Goal: Task Accomplishment & Management: Manage account settings

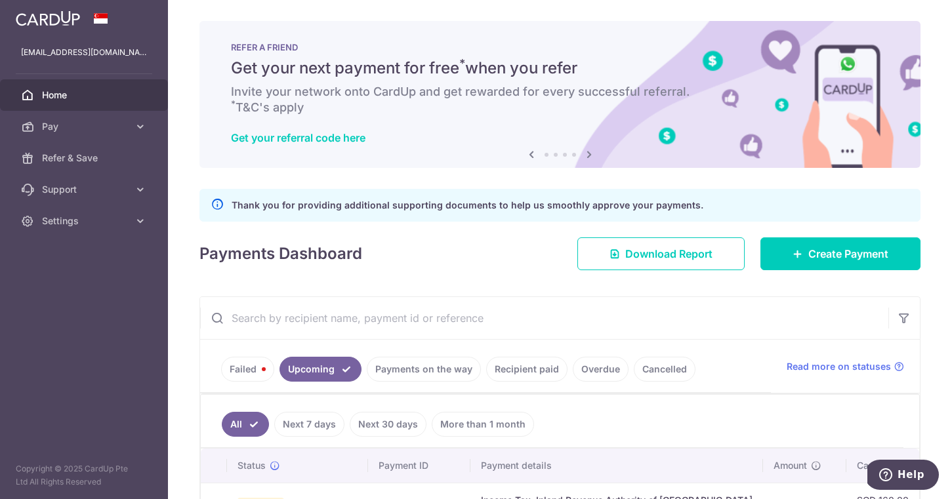
scroll to position [283, 0]
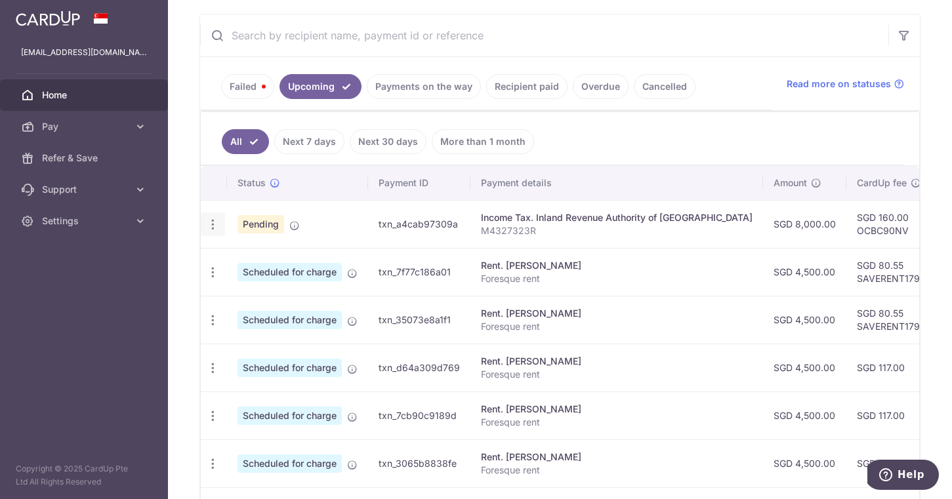
click at [217, 221] on icon "button" at bounding box center [213, 225] width 14 height 14
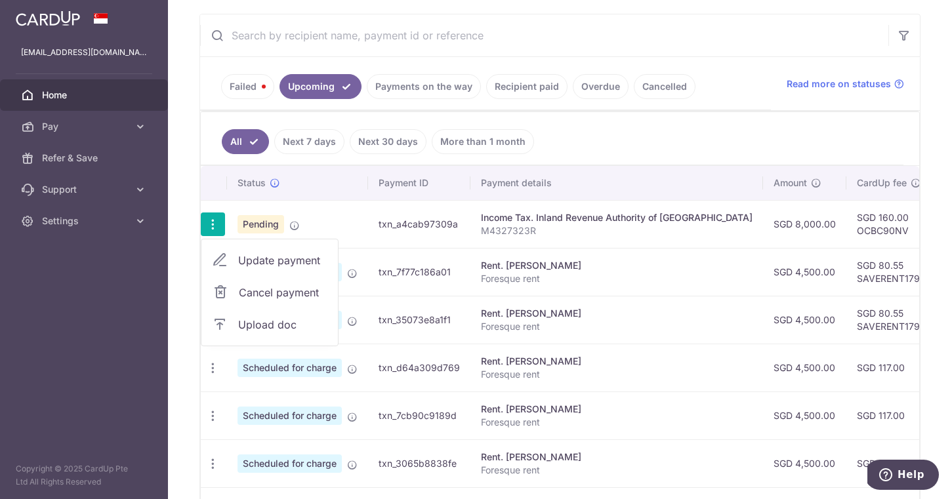
click at [253, 259] on span "Update payment" at bounding box center [282, 261] width 89 height 16
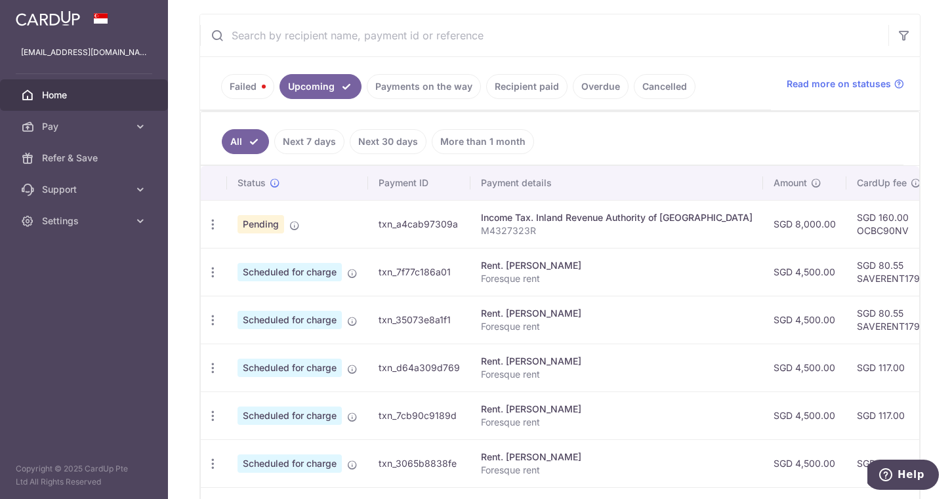
click at [90, 89] on span "Home" at bounding box center [85, 95] width 87 height 13
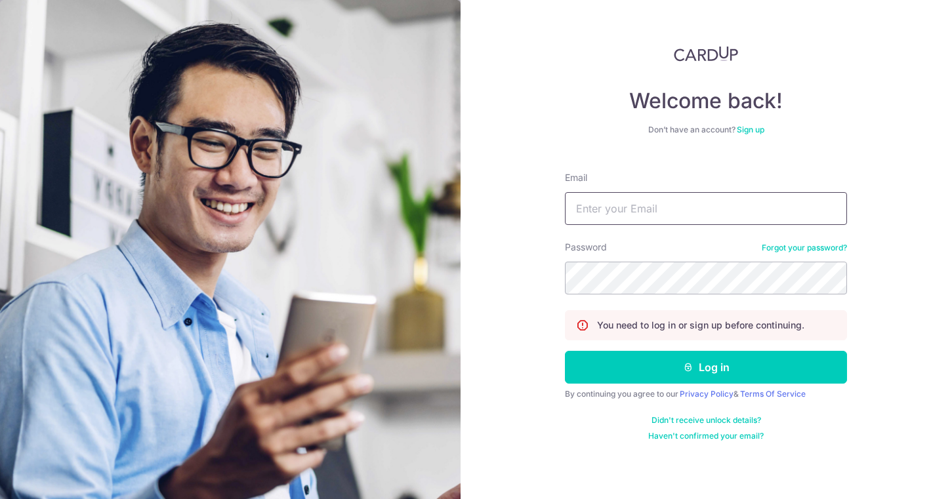
click at [639, 212] on input "Email" at bounding box center [706, 208] width 282 height 33
type input "[EMAIL_ADDRESS][DOMAIN_NAME]"
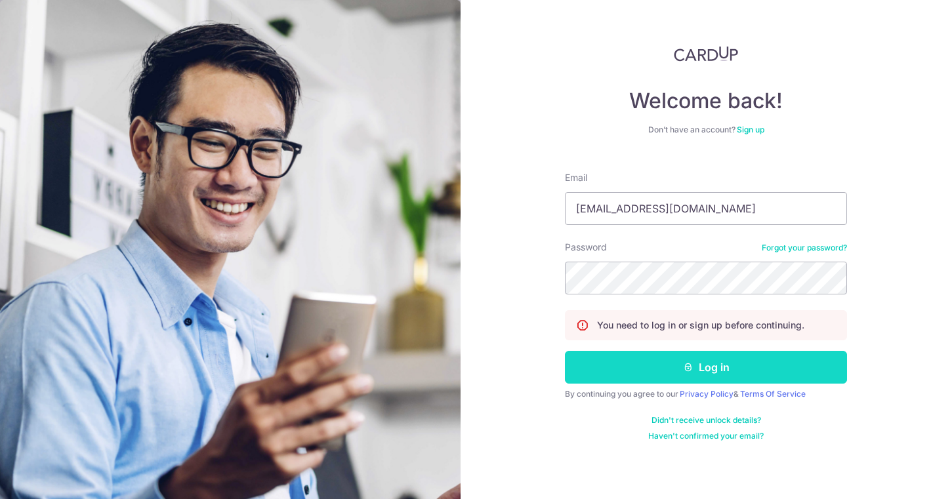
click at [668, 365] on button "Log in" at bounding box center [706, 367] width 282 height 33
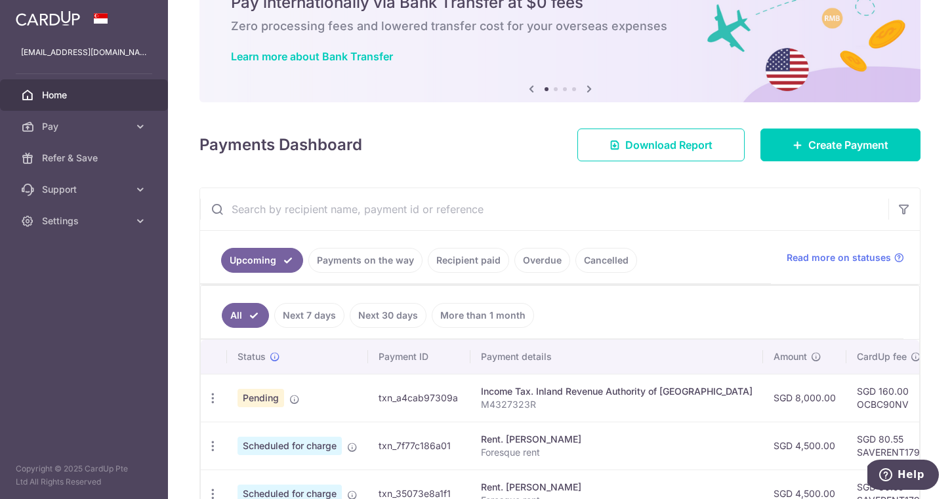
scroll to position [135, 0]
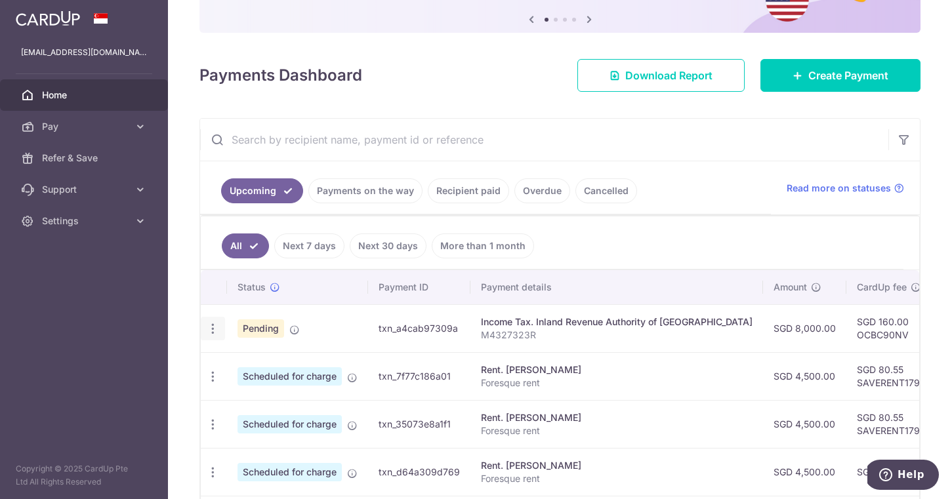
click at [212, 330] on icon "button" at bounding box center [213, 329] width 14 height 14
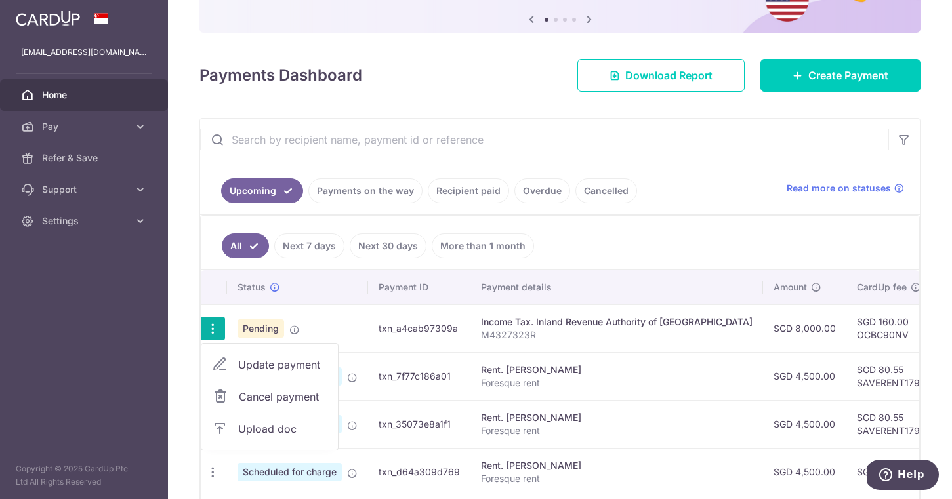
click at [238, 367] on span "Update payment" at bounding box center [282, 365] width 89 height 16
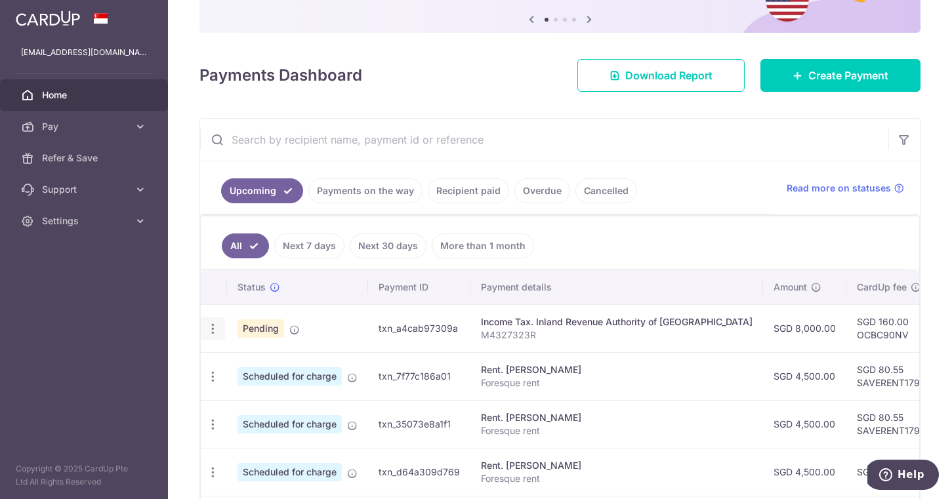
radio input "true"
type input "8,000.00"
type input "[DATE]"
type input "M4327323R"
type input "OCBC90NV"
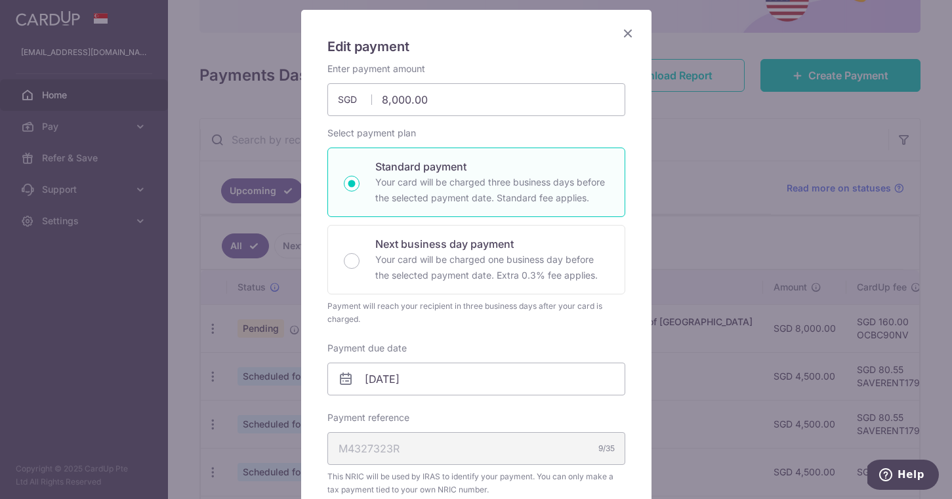
scroll to position [218, 0]
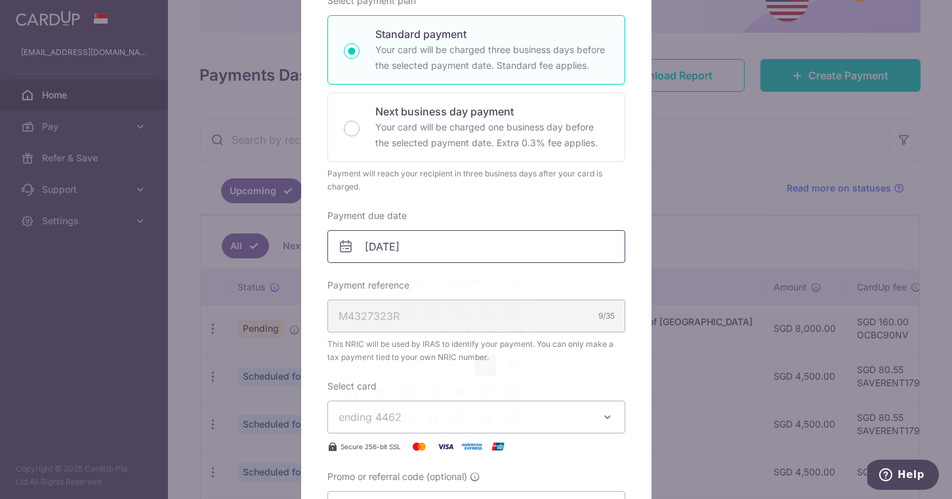
click at [417, 243] on input "[DATE]" at bounding box center [476, 246] width 298 height 33
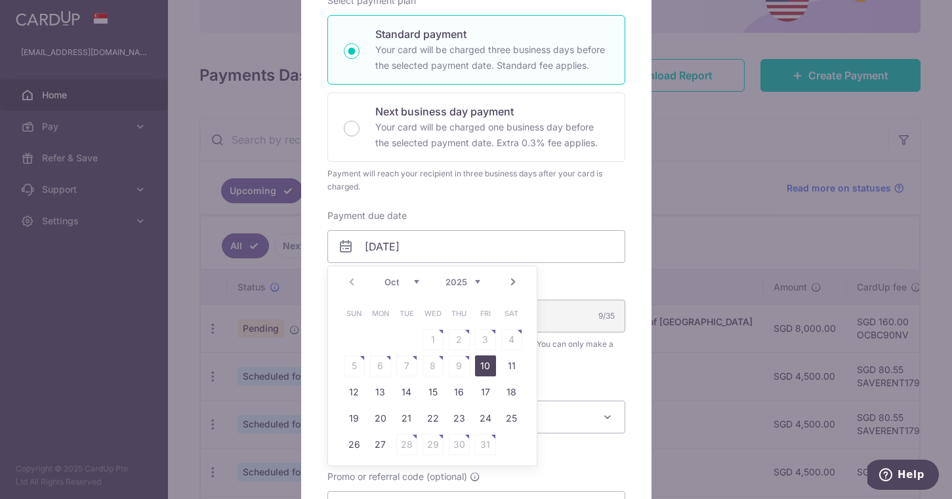
click at [486, 365] on link "10" at bounding box center [485, 366] width 21 height 21
type input "[DATE]"
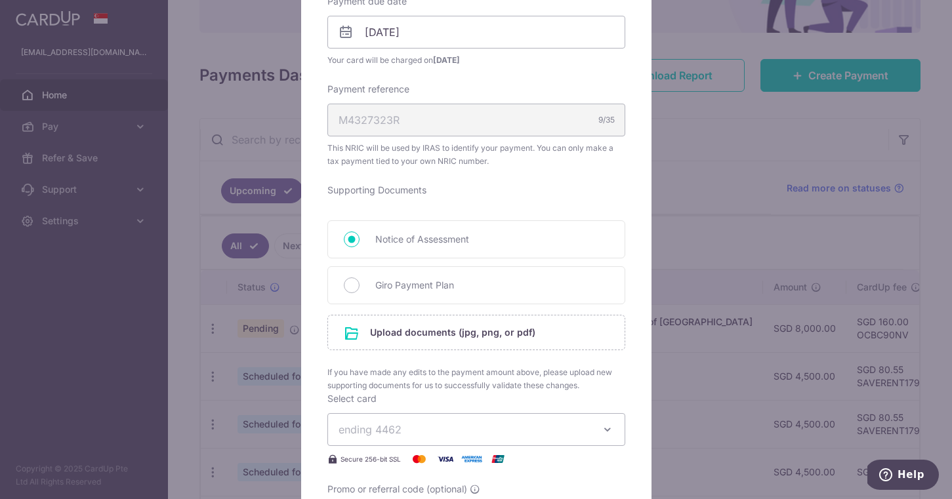
scroll to position [446, 0]
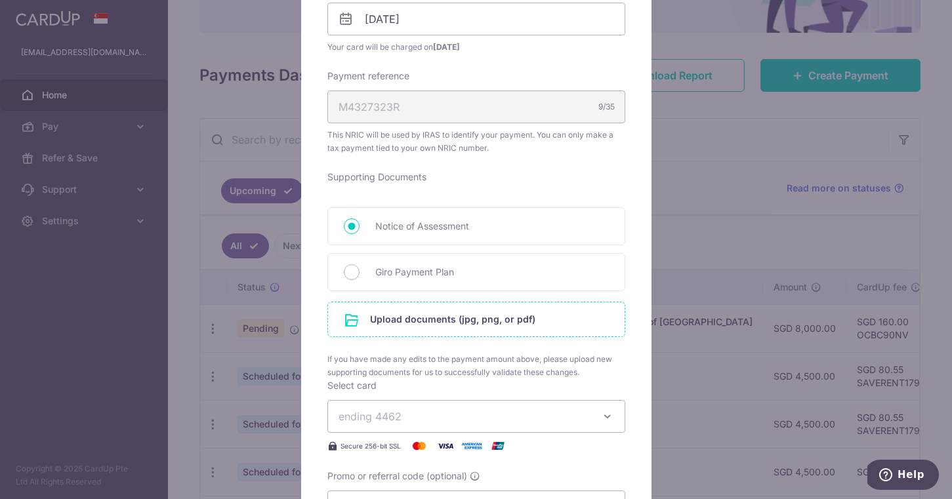
click at [544, 320] on input "file" at bounding box center [476, 319] width 297 height 34
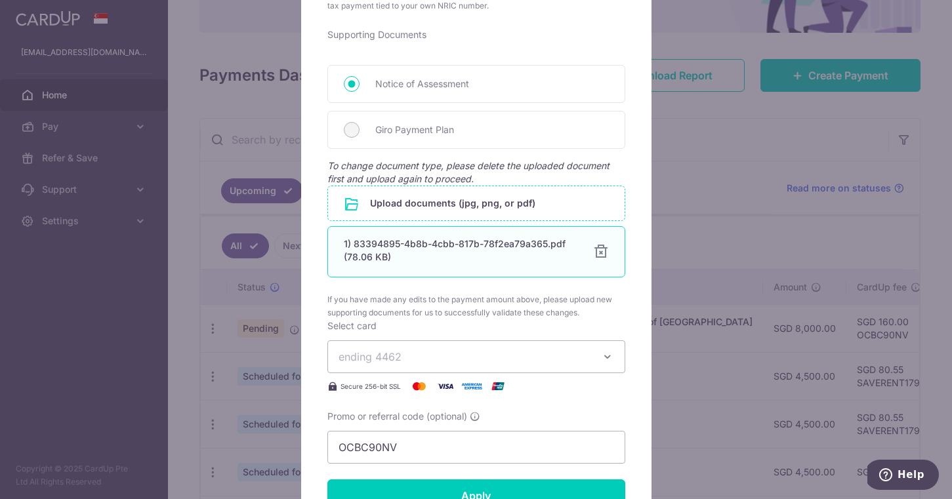
scroll to position [747, 0]
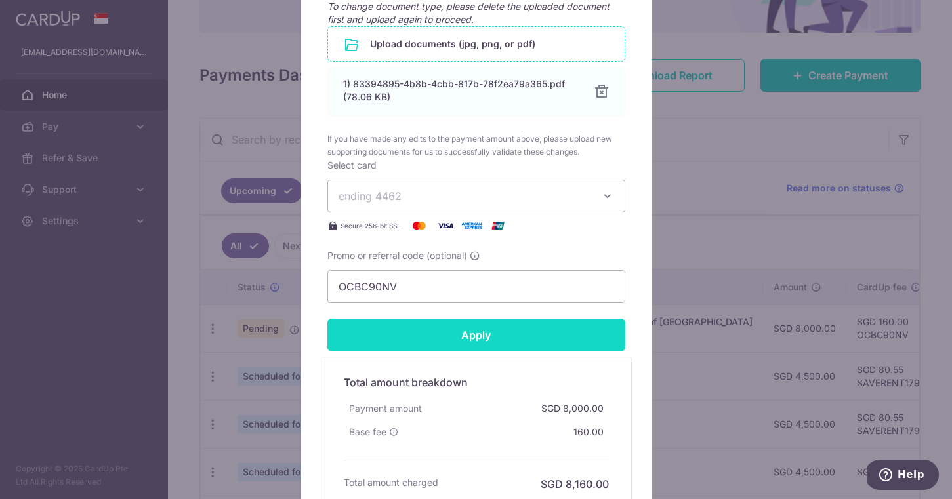
click at [495, 335] on input "Apply" at bounding box center [476, 335] width 298 height 33
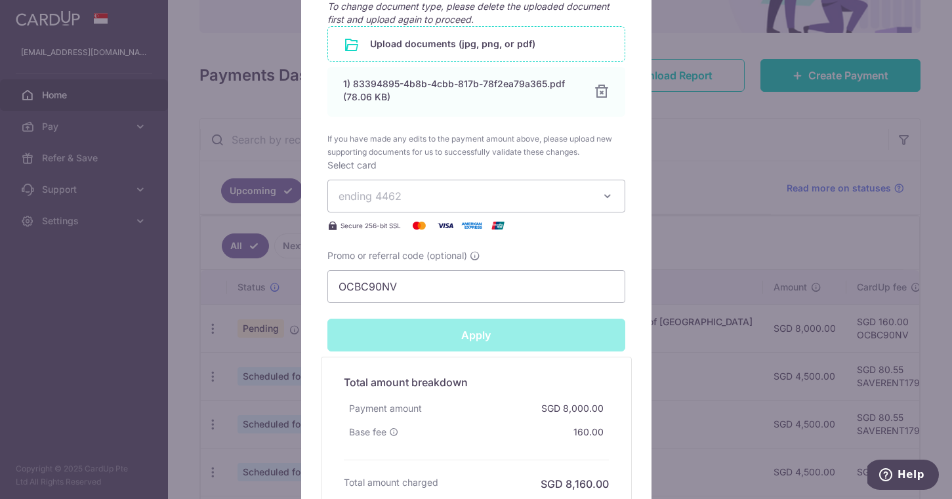
type input "Successfully Applied"
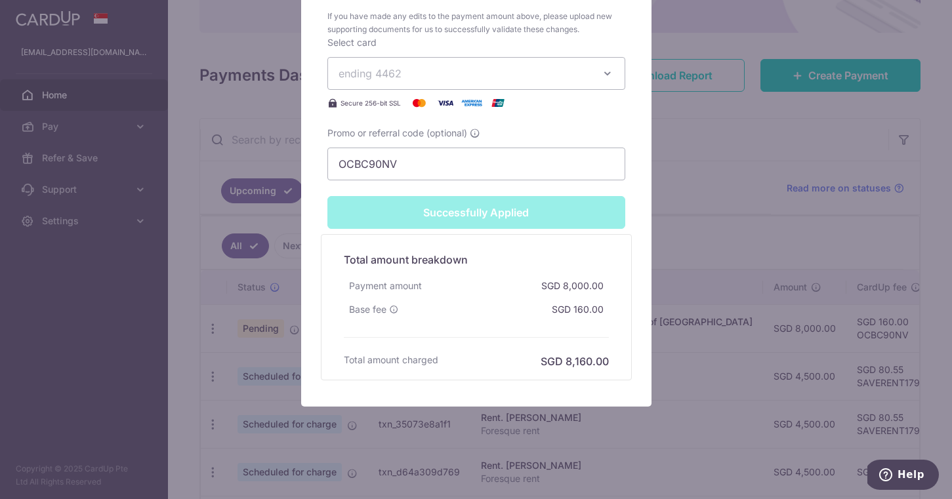
scroll to position [919, 0]
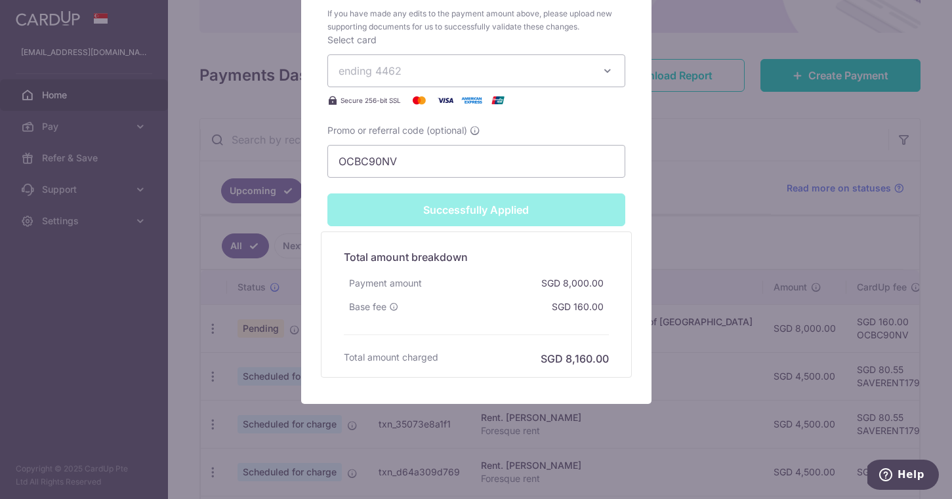
click at [713, 227] on div "Edit payment By clicking apply, you will make changes to all payments to Inland…" at bounding box center [476, 249] width 952 height 499
